Goal: Transaction & Acquisition: Purchase product/service

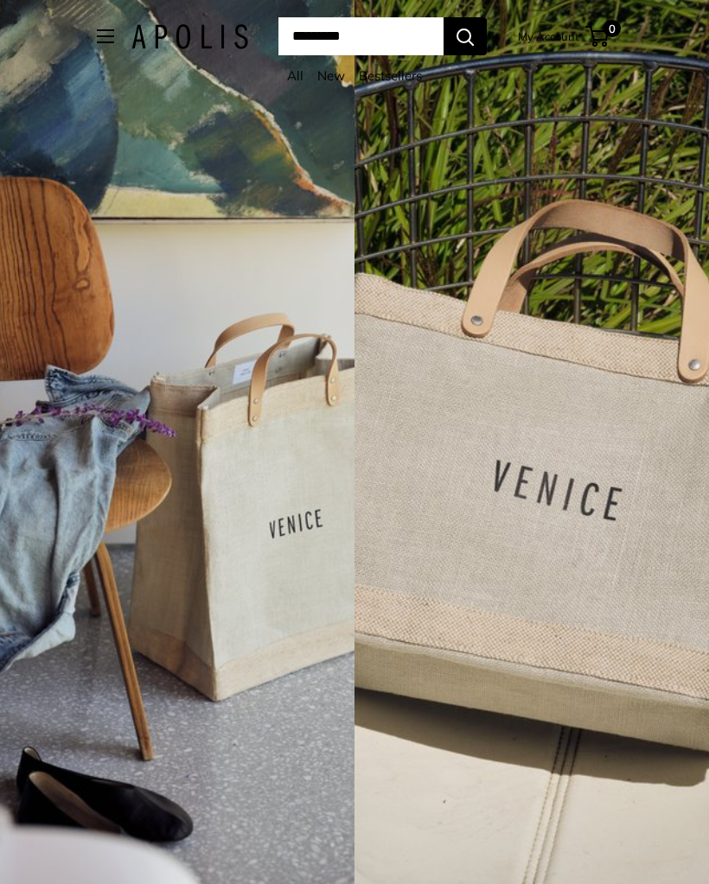
click at [97, 43] on button "Open menu" at bounding box center [105, 36] width 17 height 14
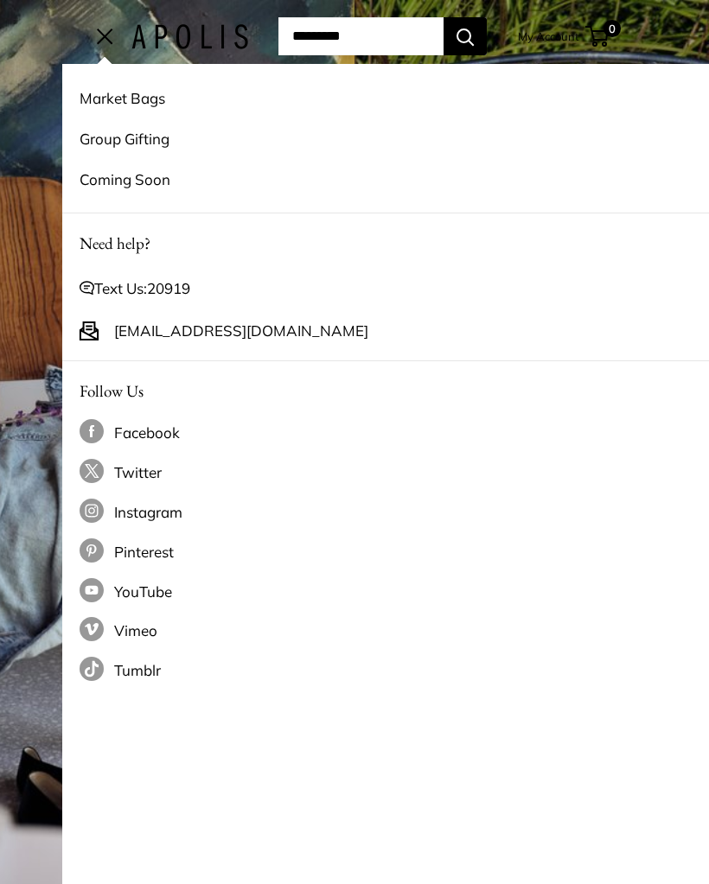
click at [150, 95] on link "Market Bags" at bounding box center [417, 98] width 674 height 41
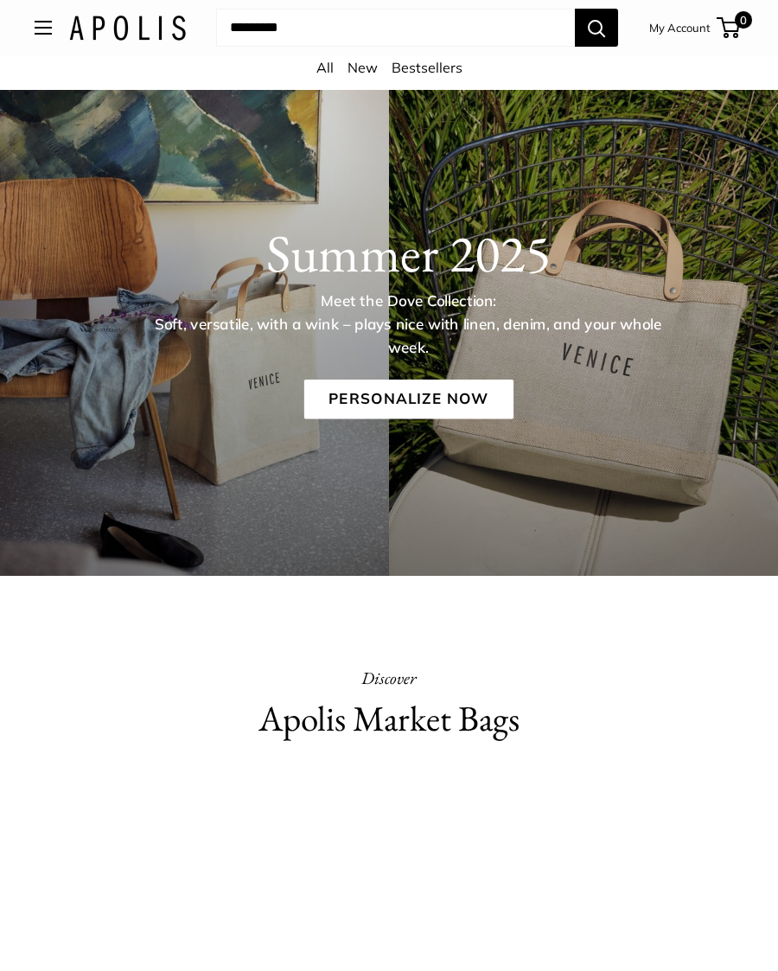
click at [473, 392] on link "Personalize Now" at bounding box center [407, 400] width 209 height 40
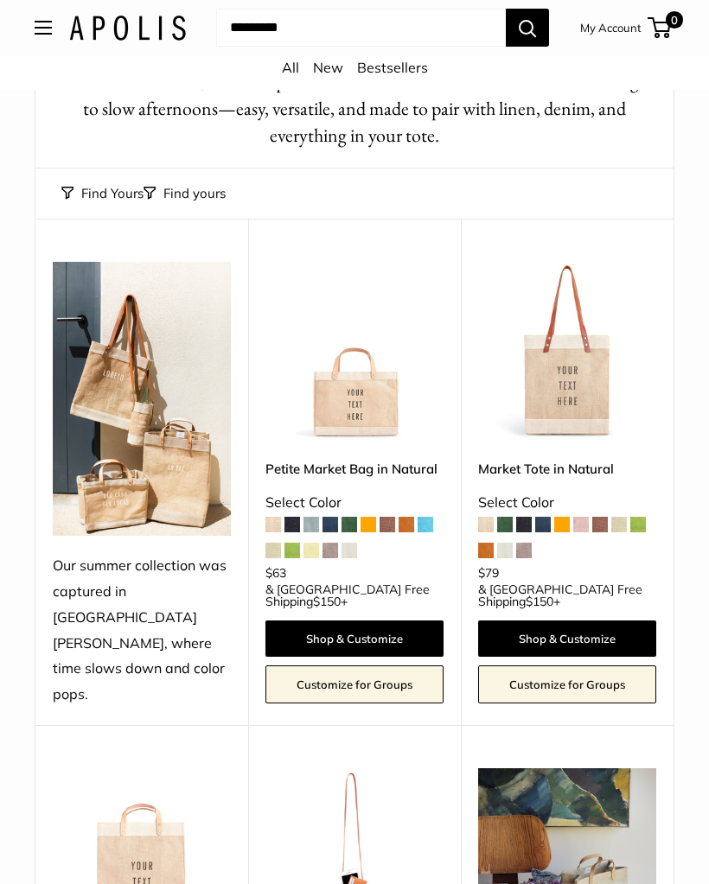
scroll to position [56, 0]
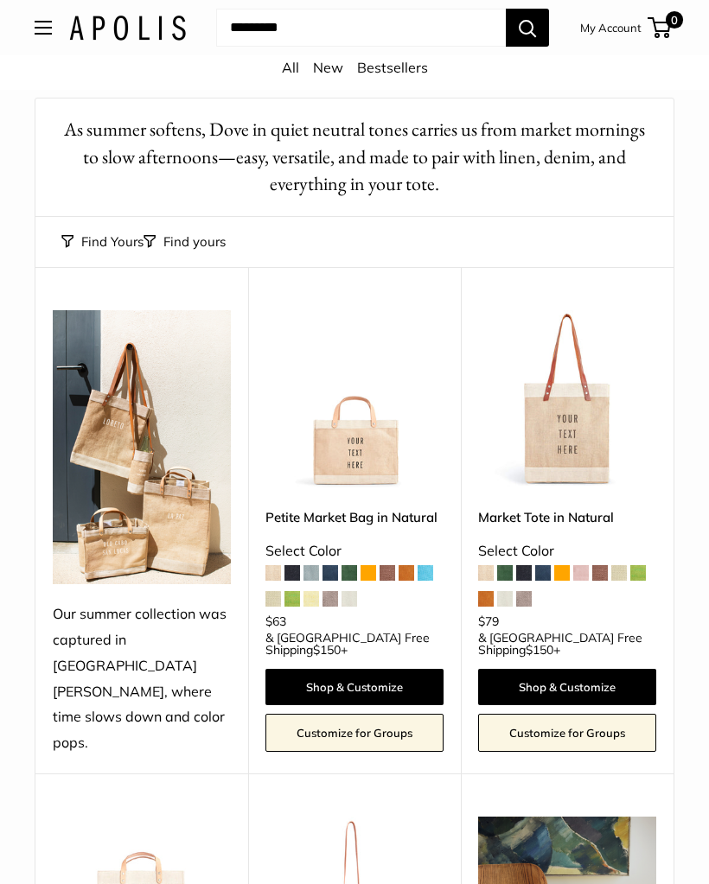
click at [592, 521] on link "Market Tote in Natural" at bounding box center [567, 518] width 178 height 20
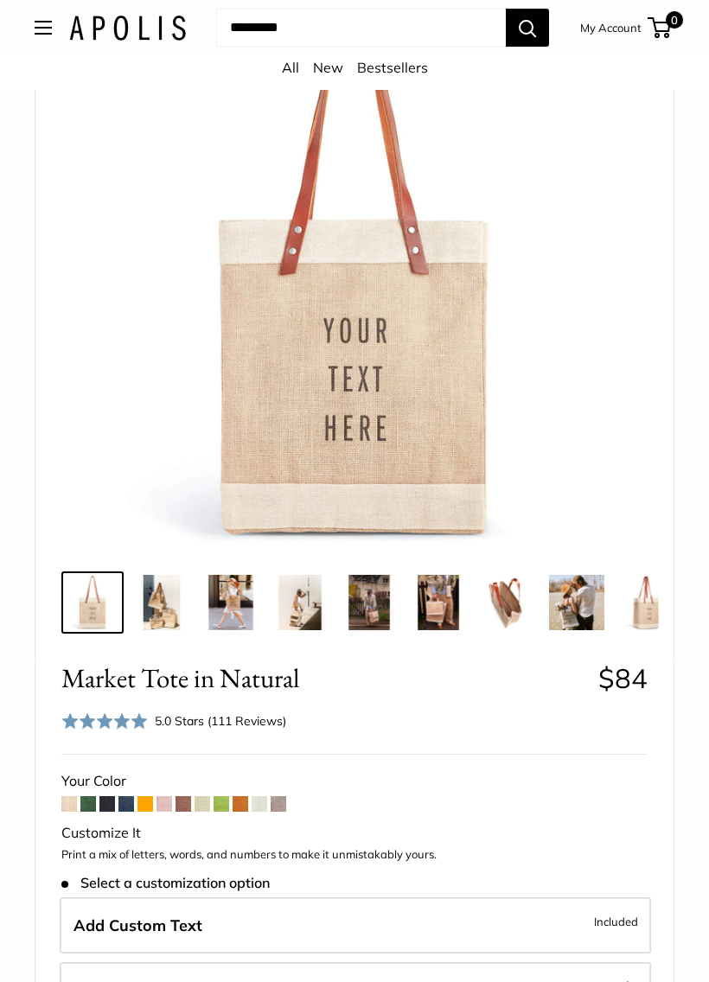
scroll to position [348, 0]
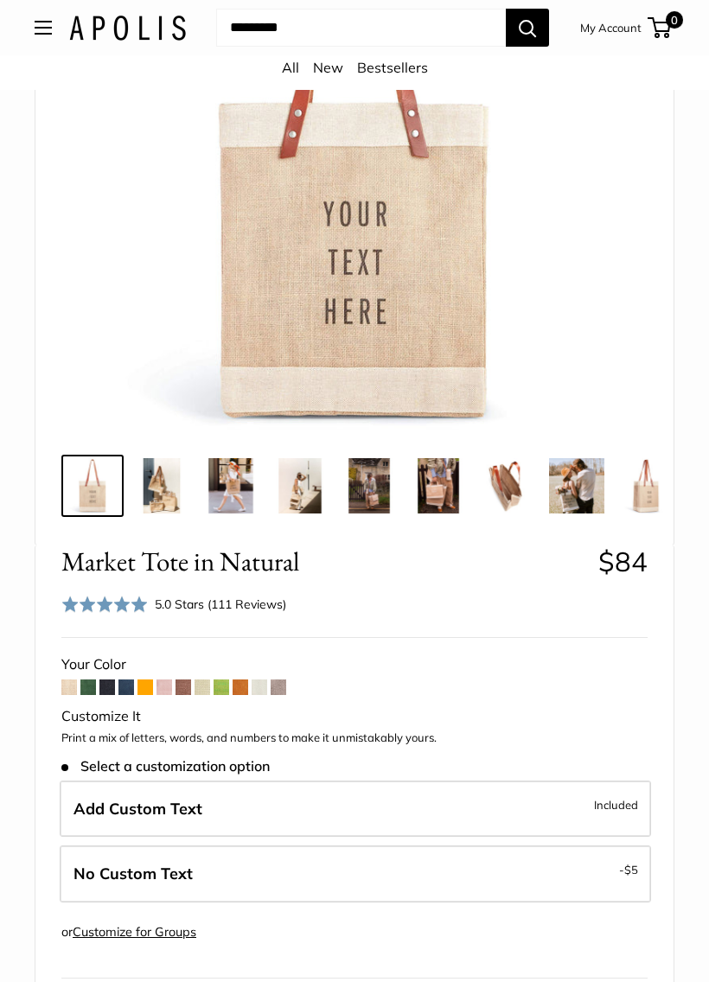
click at [114, 689] on span at bounding box center [107, 688] width 16 height 16
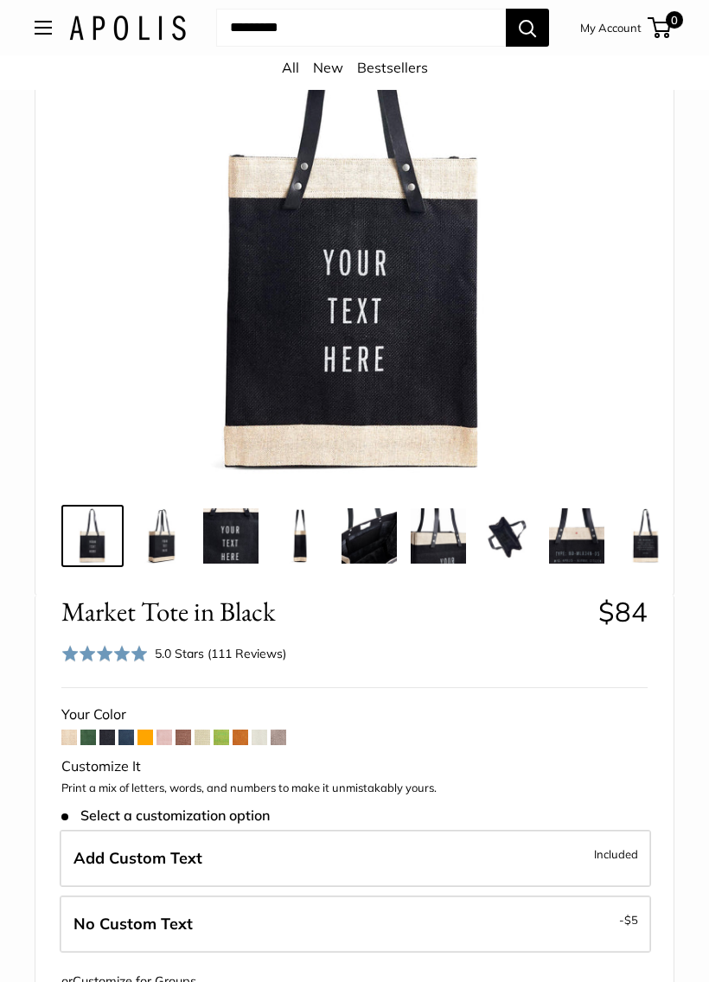
scroll to position [313, 0]
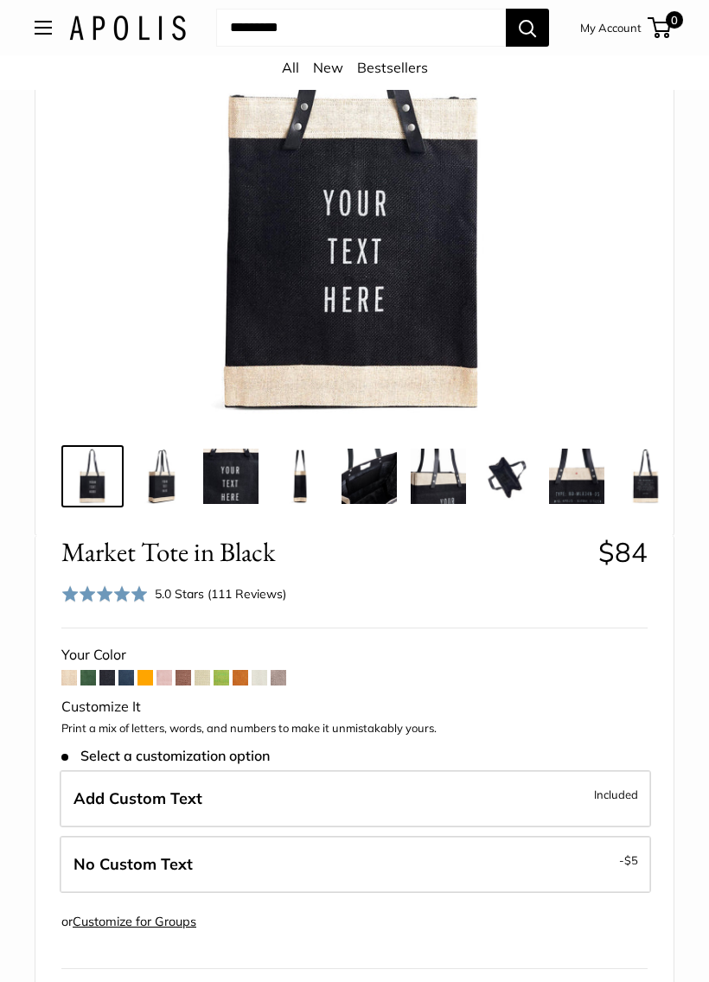
click at [242, 680] on span at bounding box center [241, 678] width 16 height 16
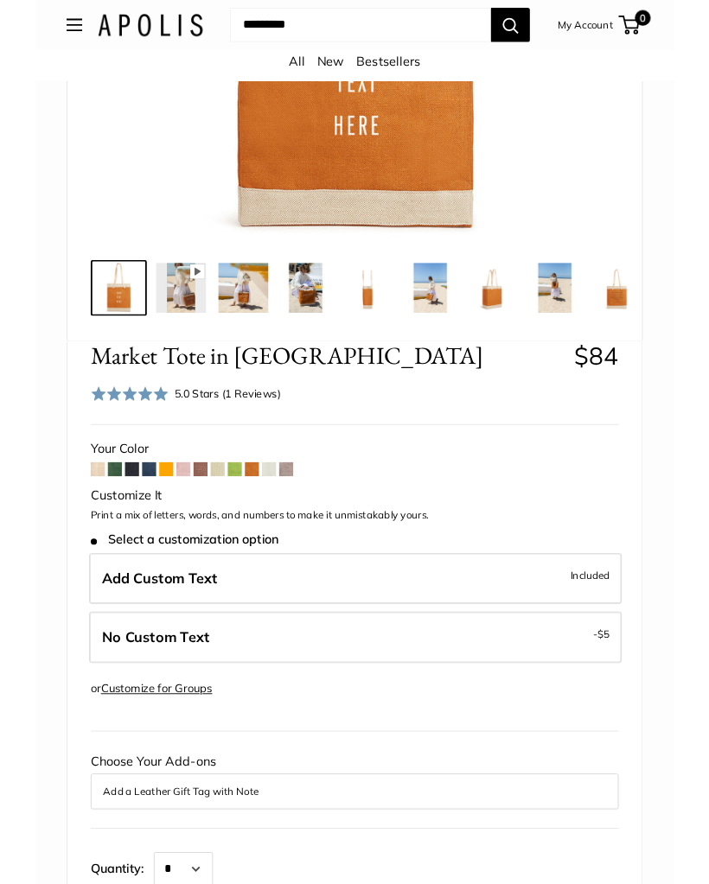
scroll to position [475, 0]
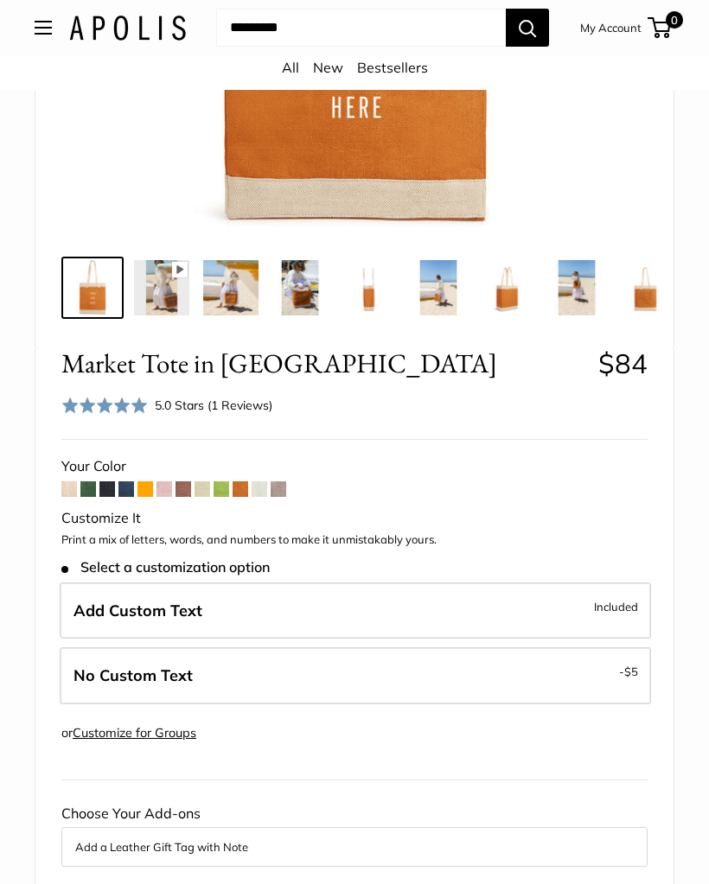
click at [229, 295] on img at bounding box center [230, 288] width 55 height 55
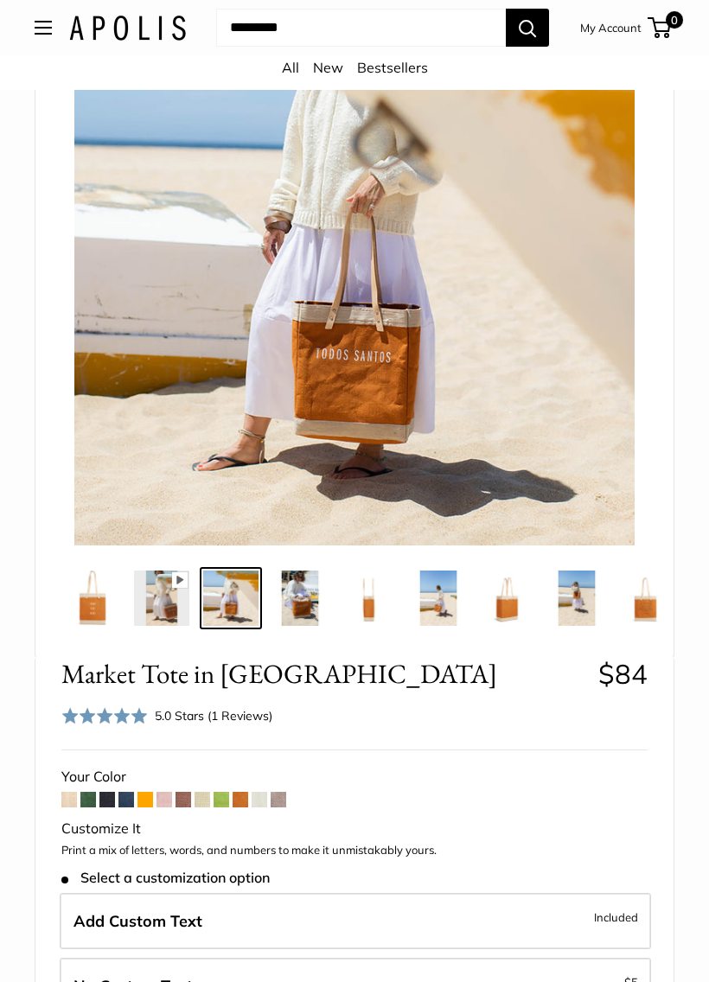
scroll to position [261, 0]
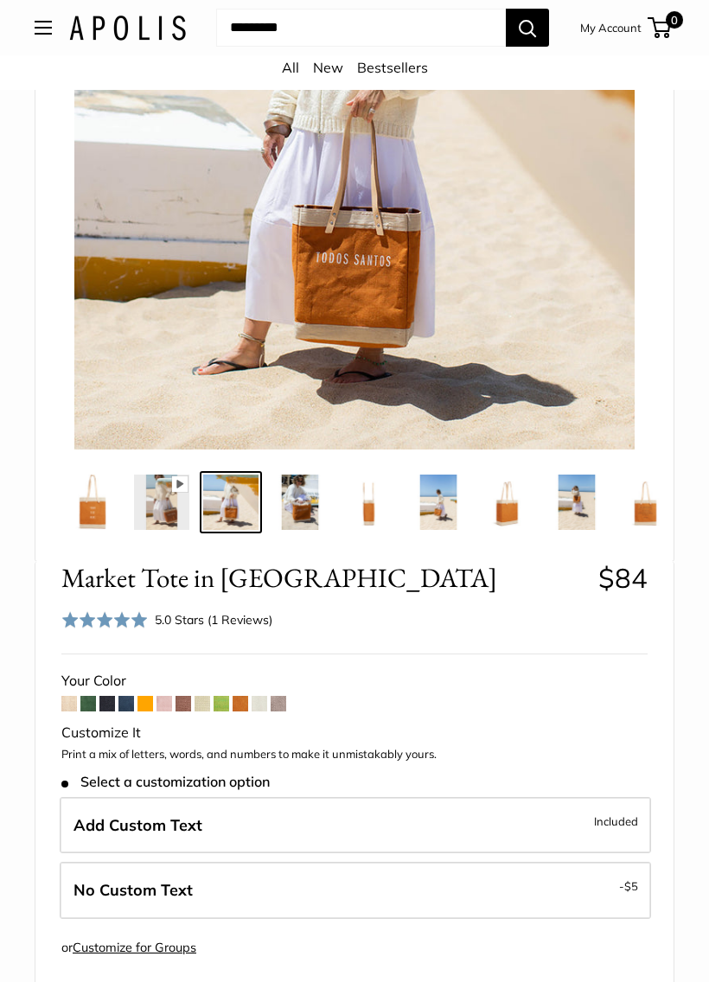
click at [295, 513] on img at bounding box center [299, 502] width 55 height 55
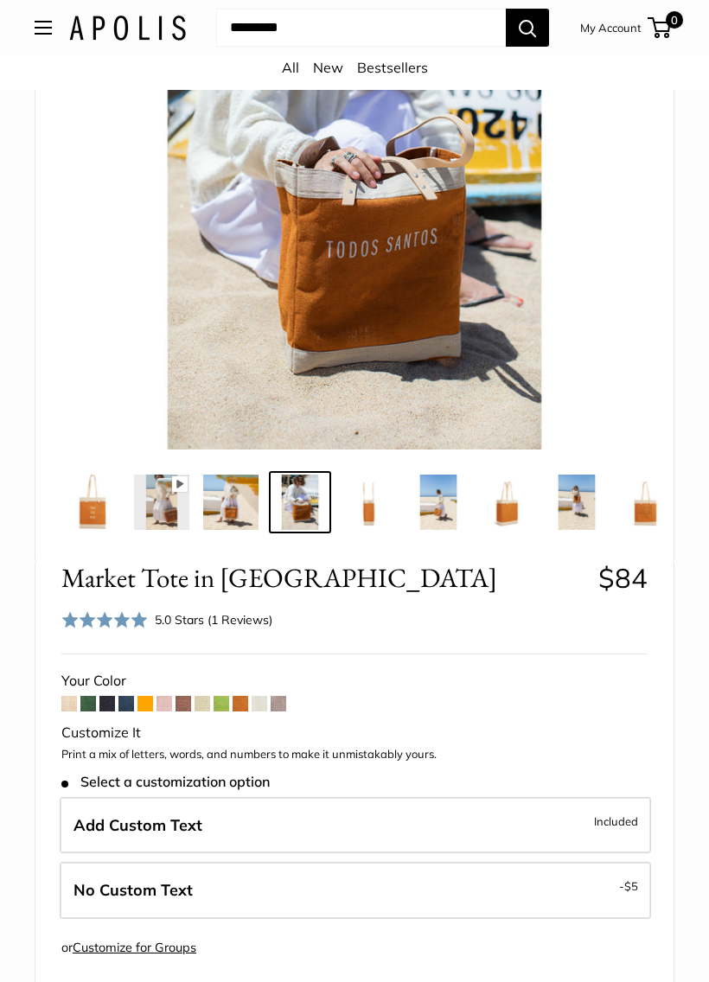
click at [373, 520] on img at bounding box center [368, 502] width 55 height 55
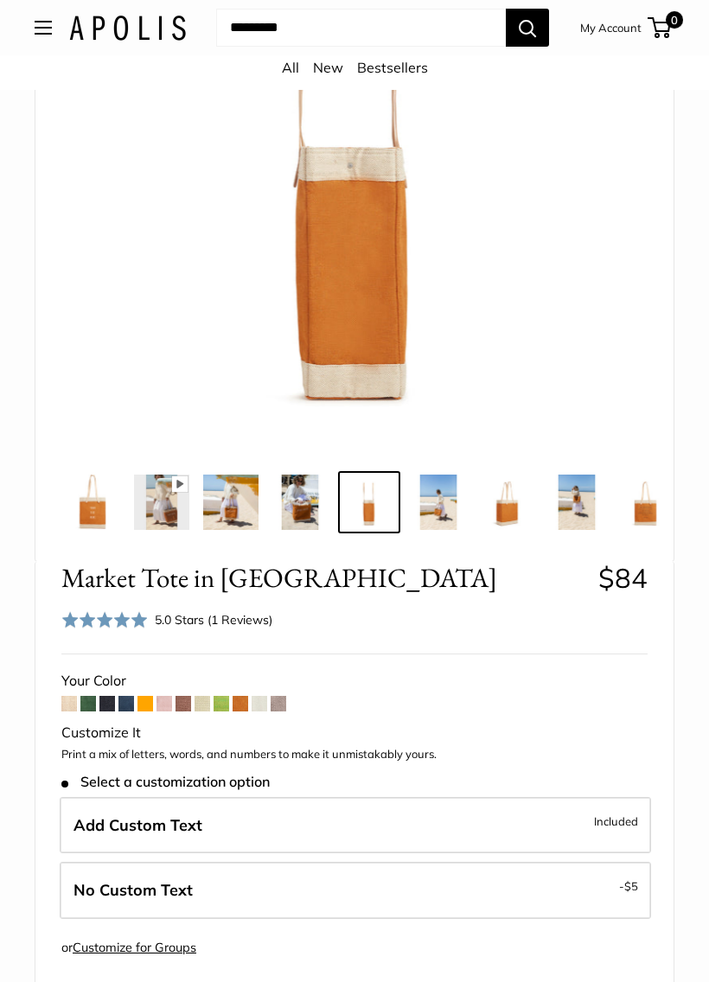
click at [450, 522] on img at bounding box center [438, 502] width 55 height 55
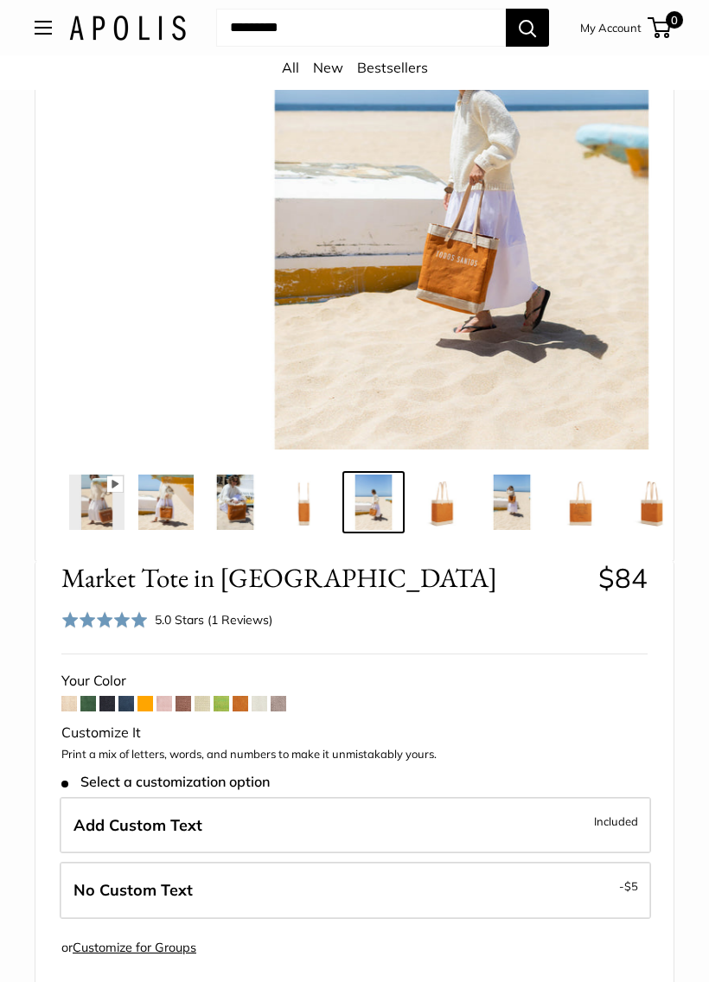
scroll to position [0, 69]
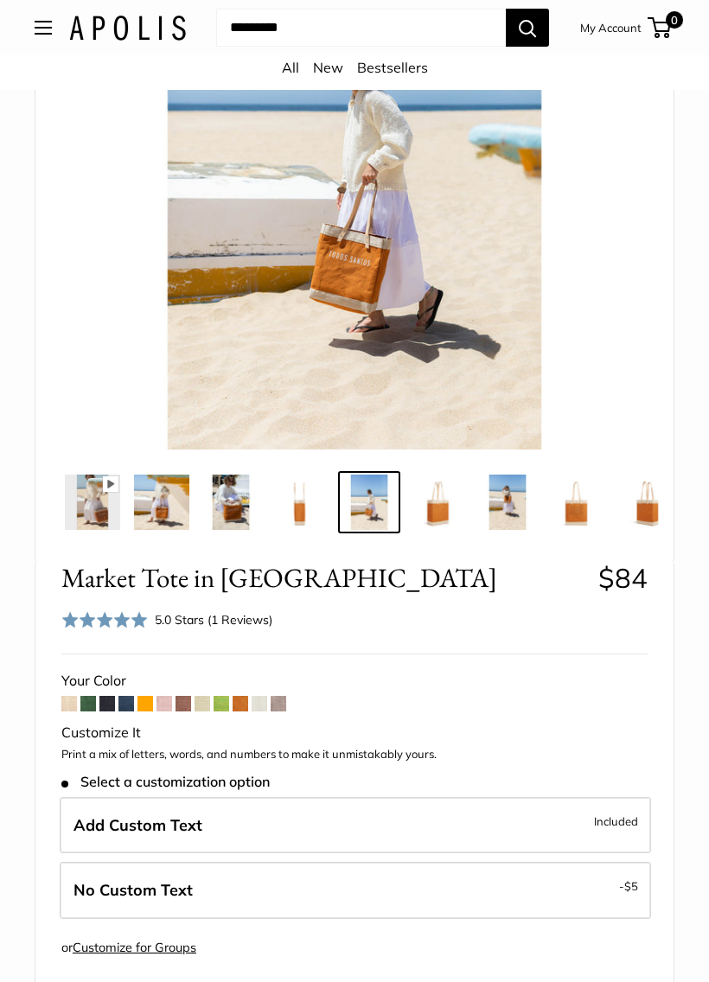
click at [507, 507] on img at bounding box center [507, 502] width 55 height 55
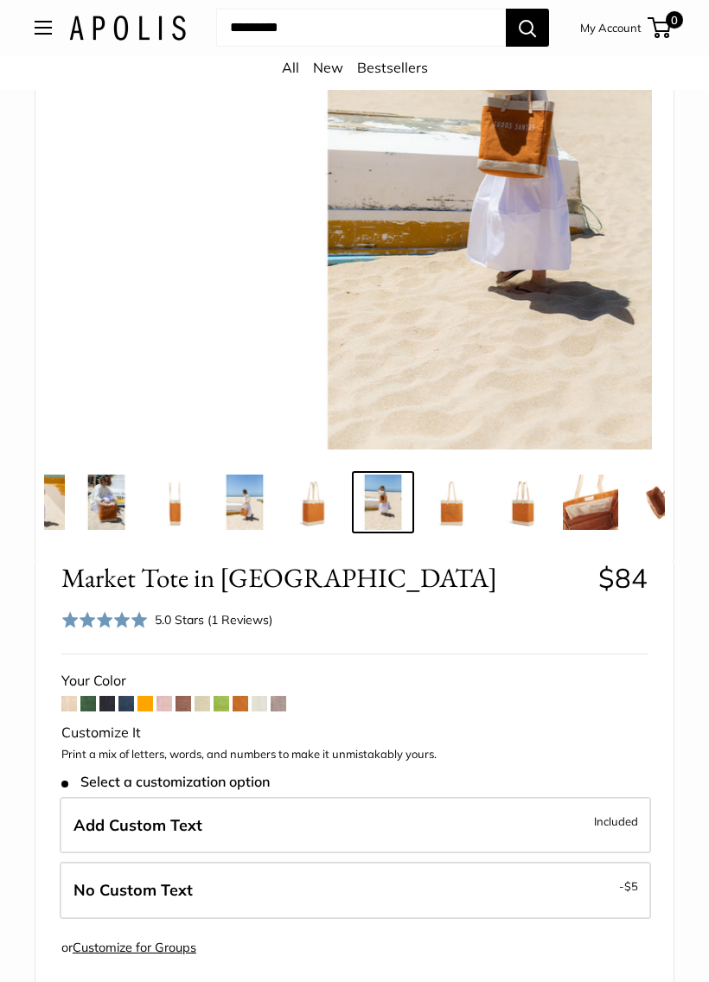
scroll to position [0, 207]
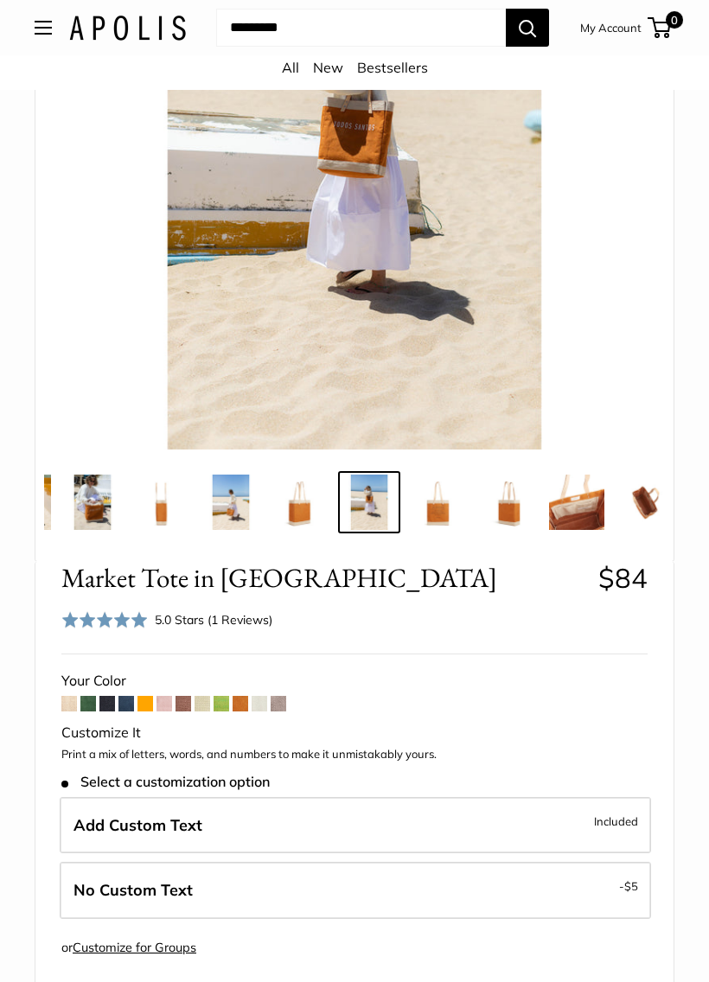
click at [510, 520] on img at bounding box center [507, 502] width 55 height 55
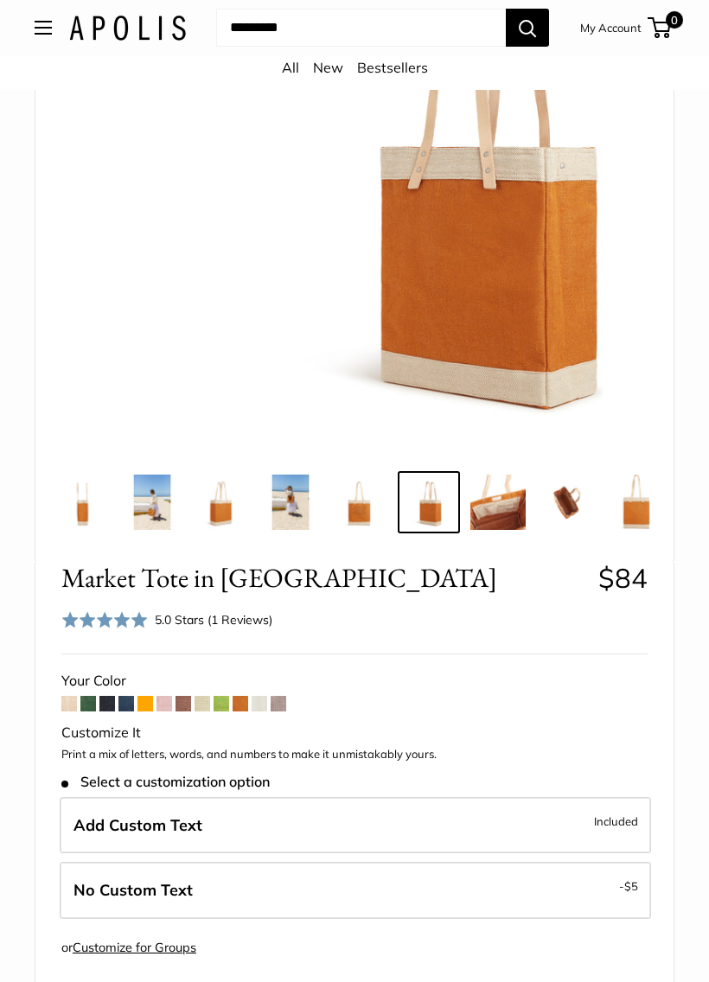
scroll to position [0, 306]
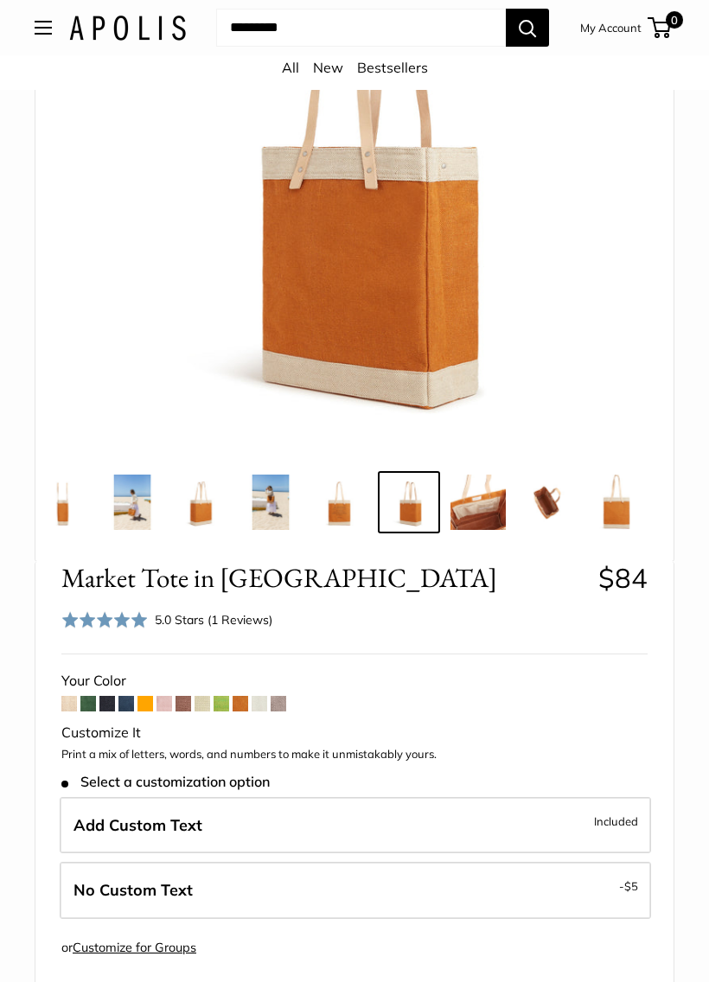
click at [619, 526] on img at bounding box center [616, 502] width 55 height 55
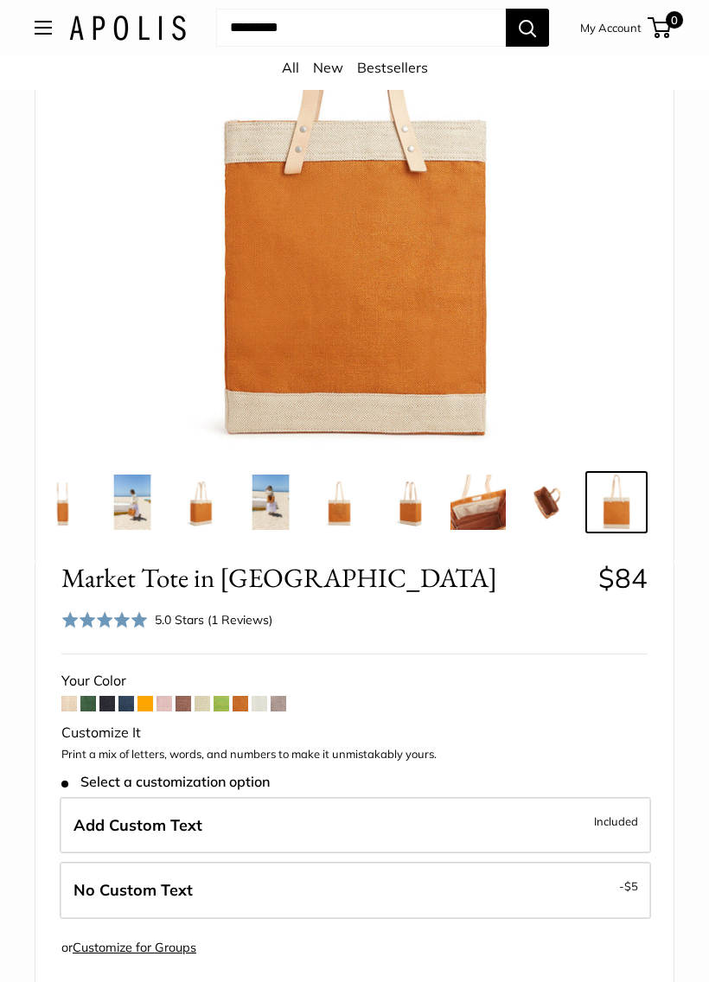
click at [150, 707] on span at bounding box center [145, 704] width 16 height 16
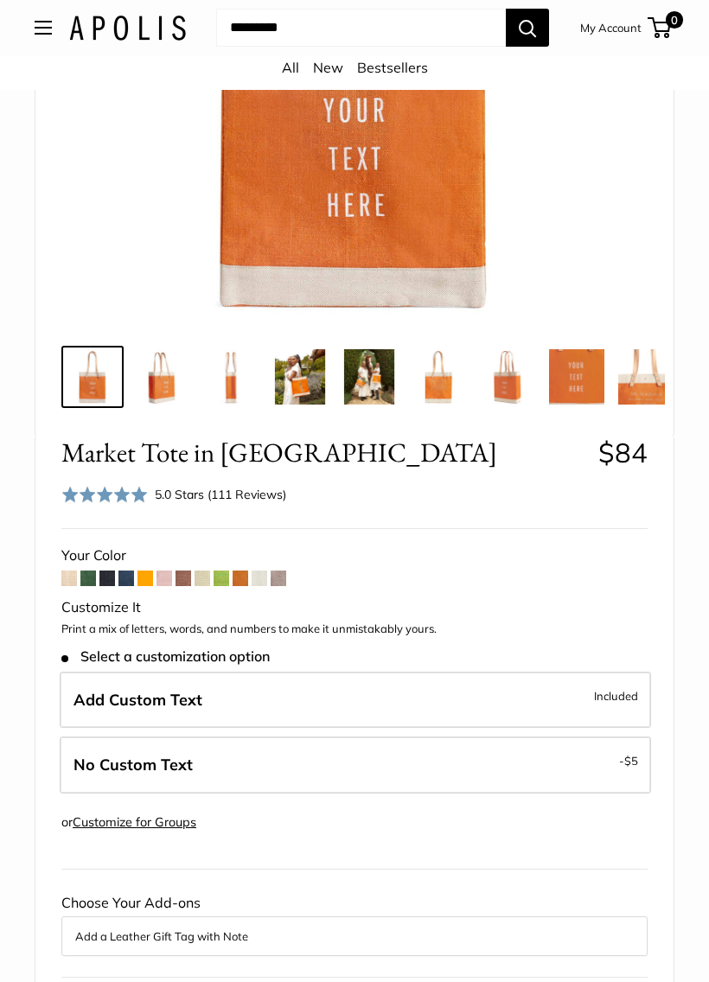
scroll to position [454, 0]
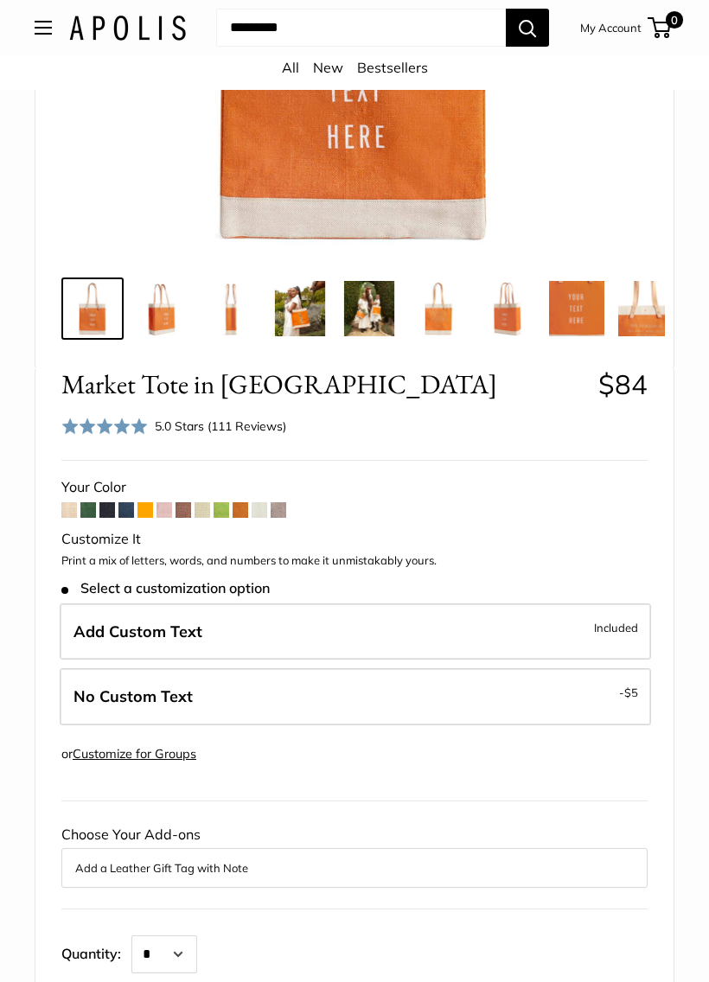
click at [290, 325] on img at bounding box center [299, 309] width 55 height 55
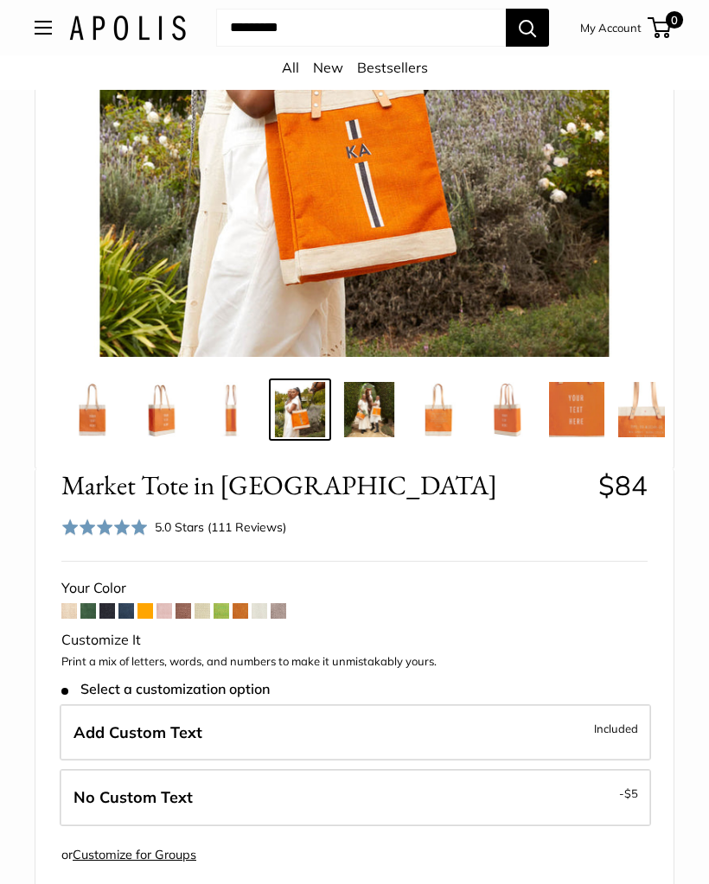
scroll to position [220, 0]
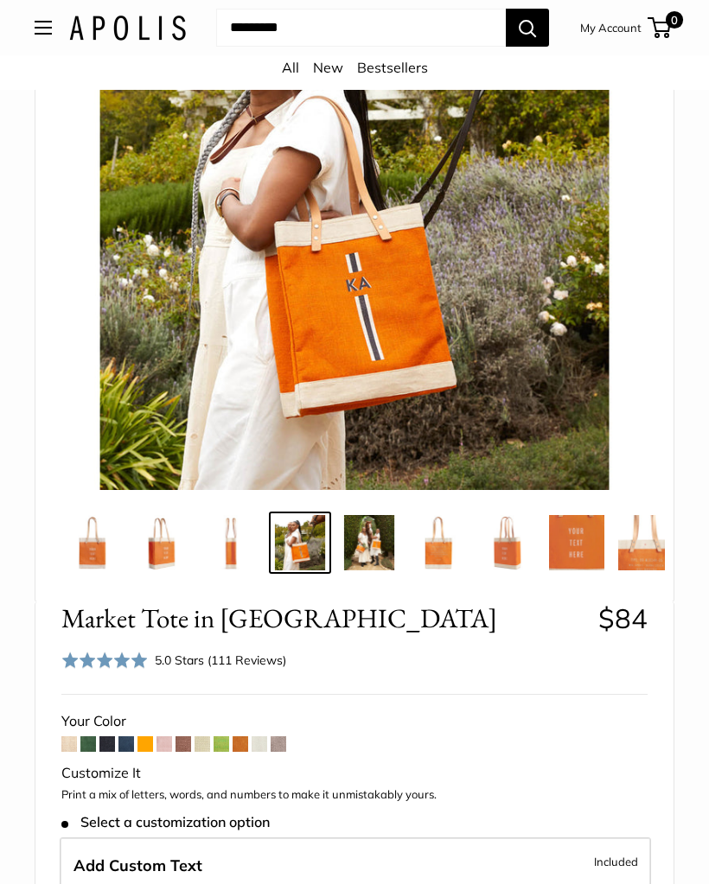
click at [371, 549] on img at bounding box center [368, 542] width 55 height 55
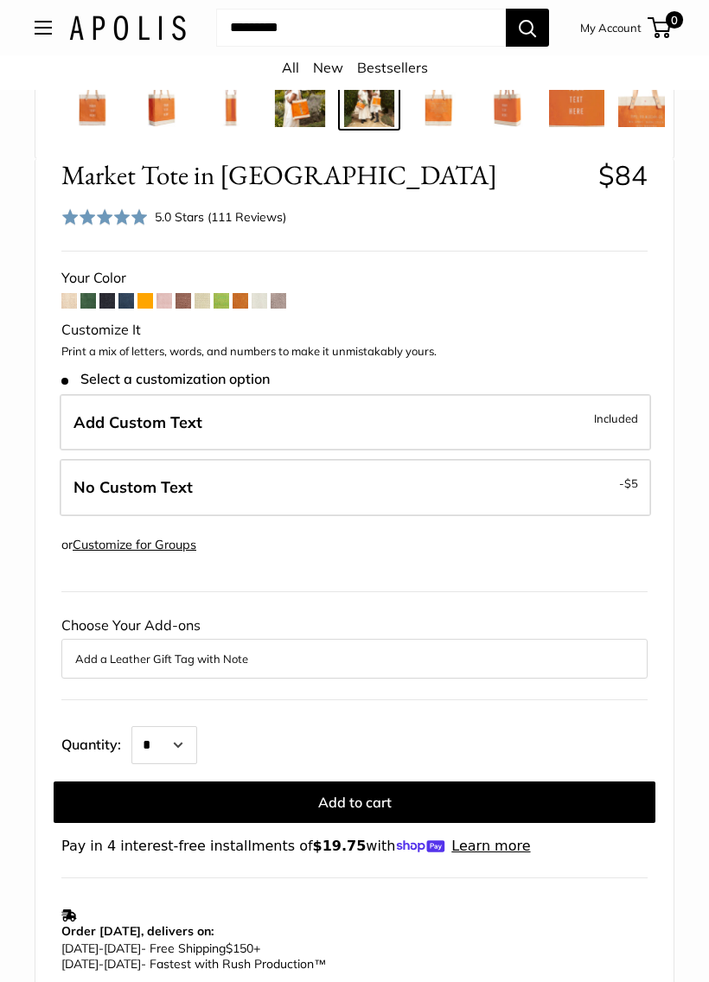
scroll to position [669, 0]
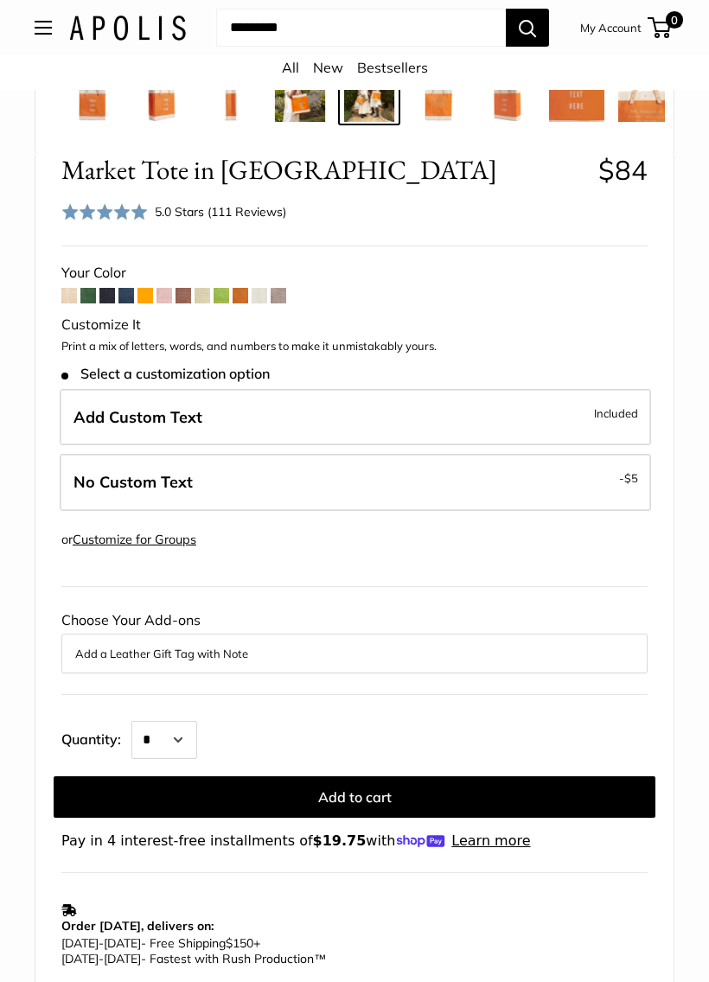
click at [576, 413] on label "Add Custom Text Included" at bounding box center [355, 417] width 591 height 57
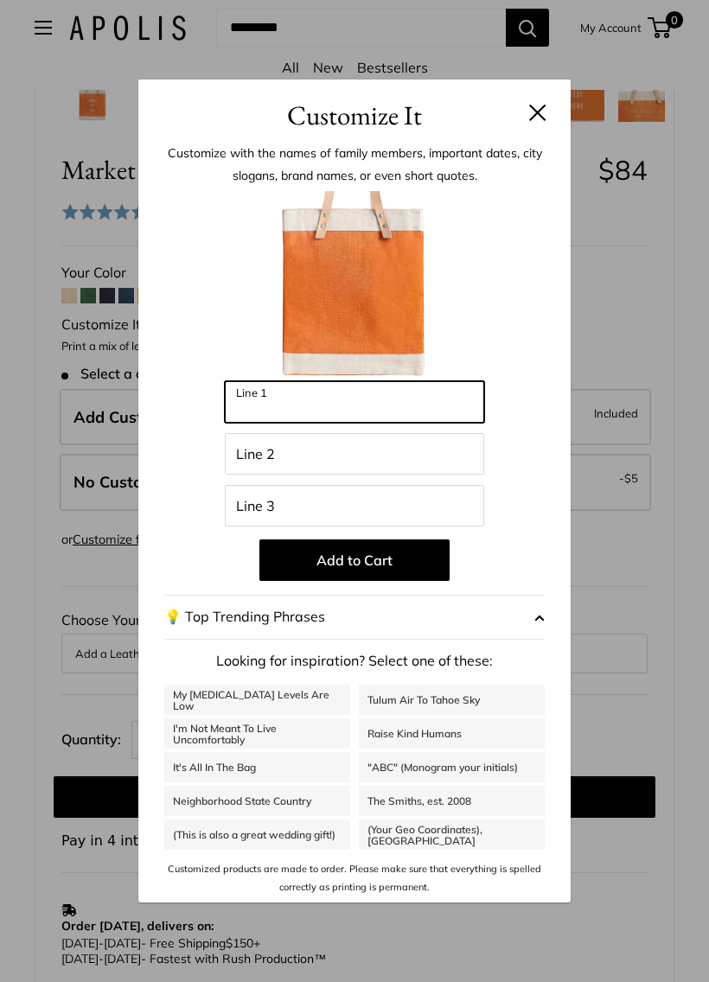
click at [444, 397] on input "Line 1" at bounding box center [354, 401] width 259 height 41
type input "****"
click at [401, 571] on button "Add to Cart" at bounding box center [354, 559] width 190 height 41
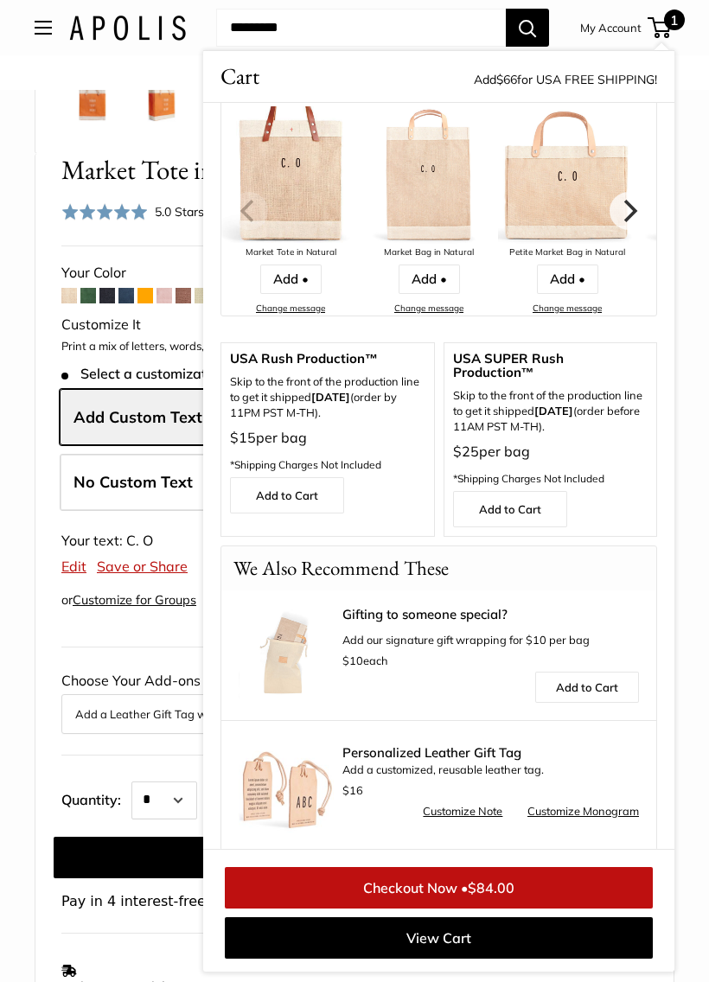
scroll to position [214, 0]
click at [517, 884] on link "View Cart" at bounding box center [439, 937] width 428 height 41
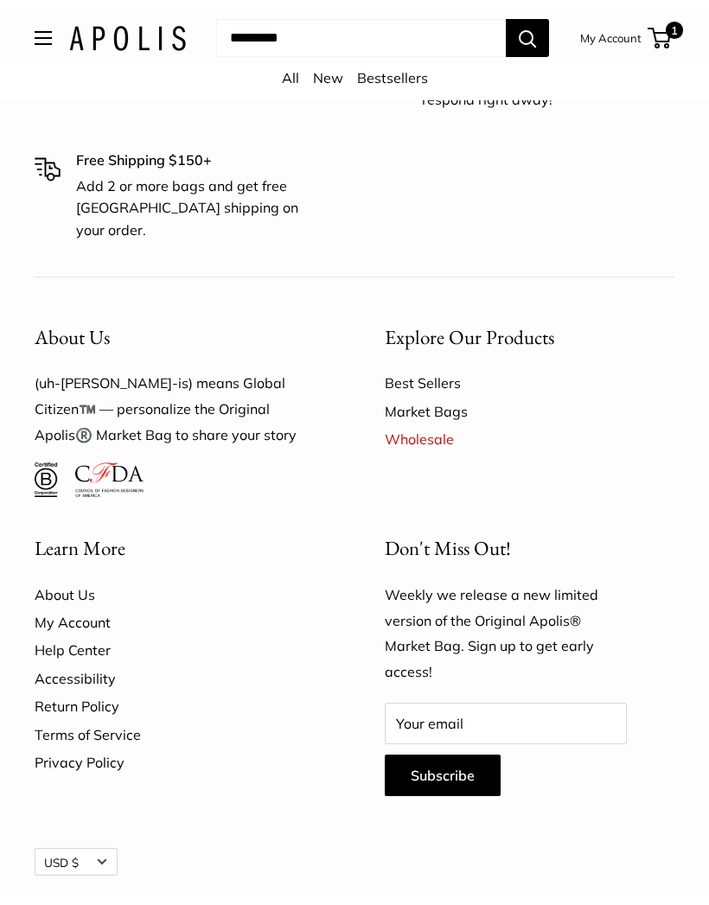
scroll to position [2865, 0]
